Goal: Complete application form

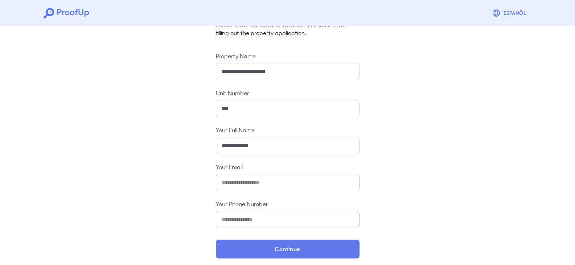
scroll to position [63, 0]
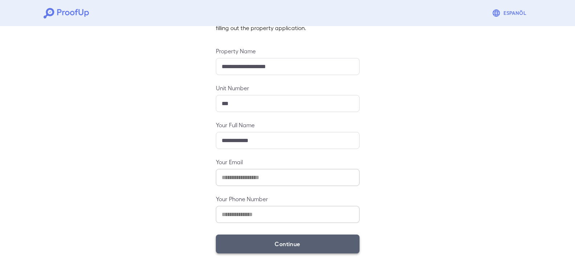
click at [297, 240] on button "Continue" at bounding box center [288, 244] width 144 height 19
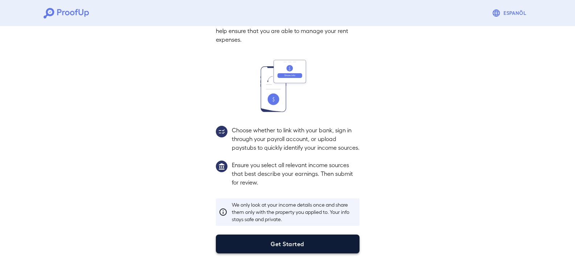
click at [300, 239] on button "Get Started" at bounding box center [288, 244] width 144 height 19
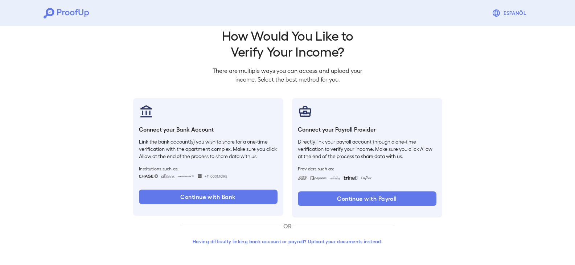
scroll to position [12, 0]
click at [345, 240] on button "Having difficulty linking bank account or payroll? Upload your documents instea…" at bounding box center [288, 241] width 212 height 13
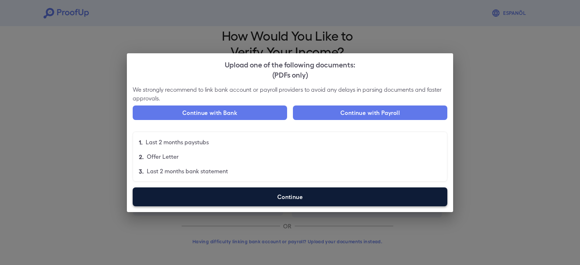
click at [268, 194] on label "Continue" at bounding box center [290, 196] width 315 height 19
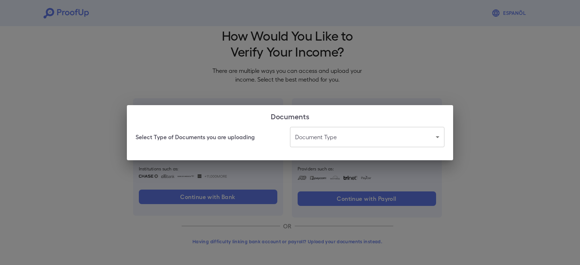
click at [329, 140] on body "Espanõl Go back How Would You Like to Verify Your Income? There are multiple wa…" at bounding box center [290, 126] width 580 height 277
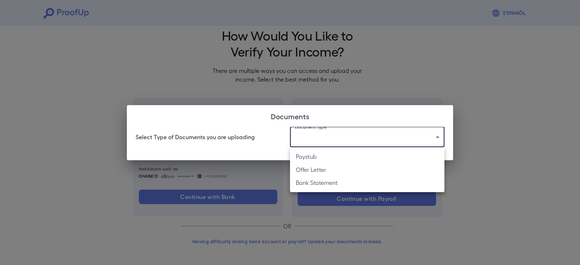
click at [302, 161] on li "Paystub" at bounding box center [367, 156] width 154 height 13
type input "*******"
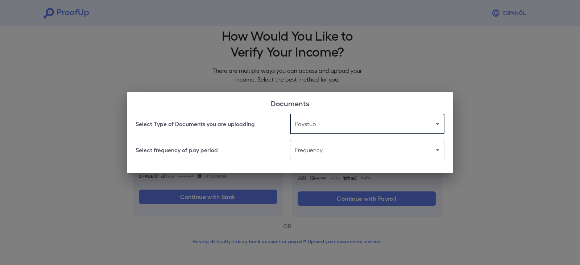
click at [297, 152] on body "Espanõl Go back How Would You Like to Verify Your Income? There are multiple wa…" at bounding box center [290, 126] width 580 height 277
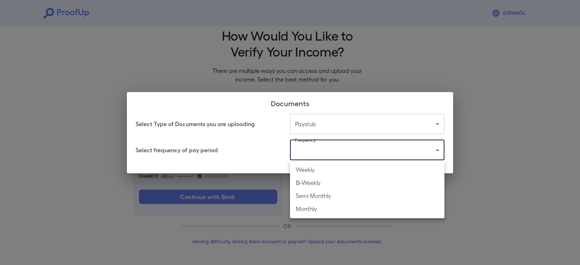
click at [300, 209] on li "Monthly" at bounding box center [367, 208] width 154 height 13
type input "*******"
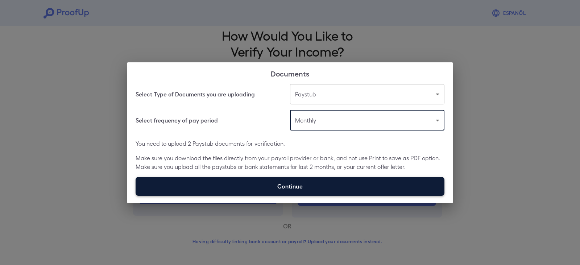
click at [272, 192] on label "Continue" at bounding box center [290, 186] width 309 height 19
click at [136, 195] on input "Continue" at bounding box center [136, 195] width 0 height 0
type input "**********"
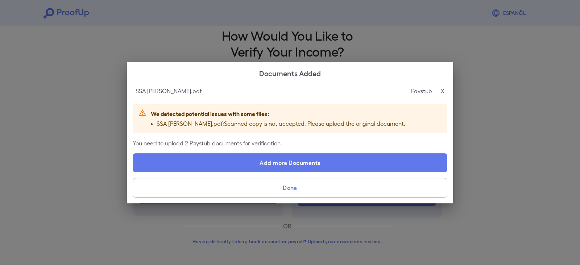
click at [442, 90] on p "X" at bounding box center [443, 91] width 4 height 9
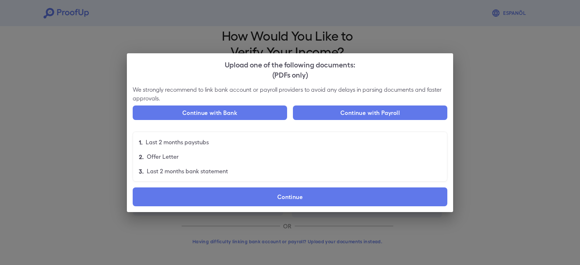
click at [112, 11] on div "Upload one of the following documents: (PDFs only) We strongly recommend to lin…" at bounding box center [290, 132] width 580 height 265
